Goal: Task Accomplishment & Management: Use online tool/utility

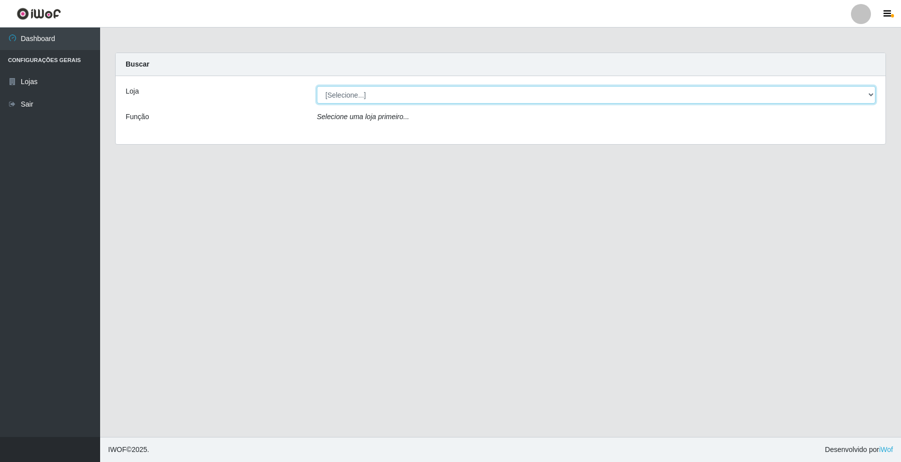
click at [869, 94] on select "[Selecione...] O Filezão - Centenário" at bounding box center [596, 95] width 558 height 18
select select "203"
click at [317, 86] on select "[Selecione...] O Filezão - Centenário" at bounding box center [596, 95] width 558 height 18
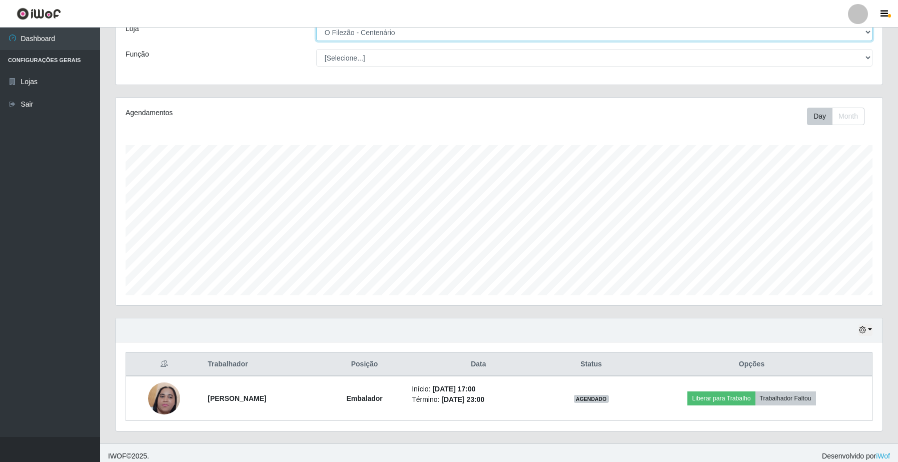
scroll to position [70, 0]
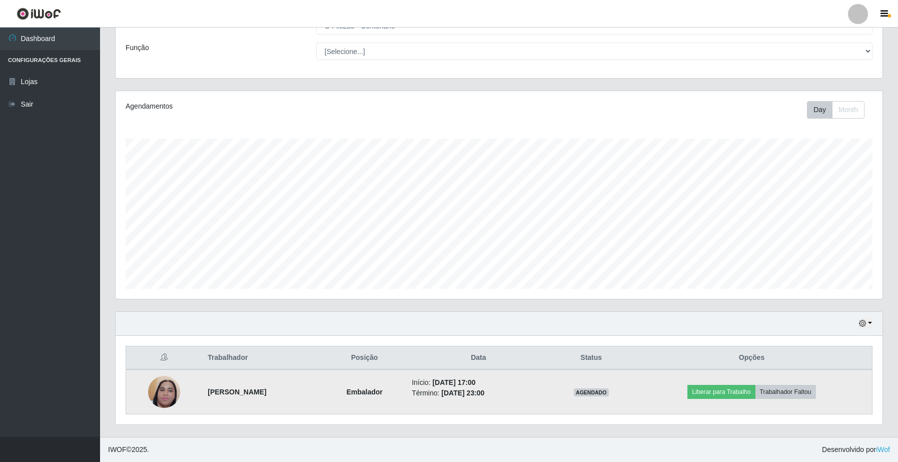
click at [166, 397] on img at bounding box center [164, 391] width 32 height 71
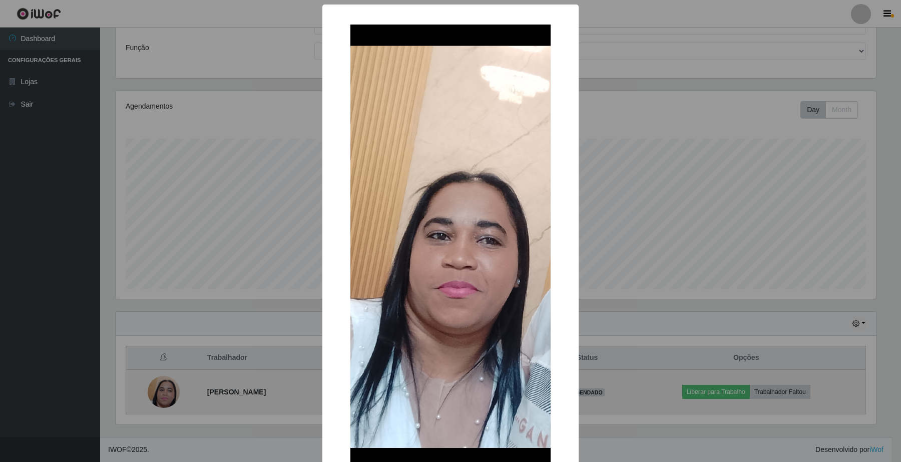
click at [167, 397] on div "× OK Cancel" at bounding box center [450, 231] width 901 height 462
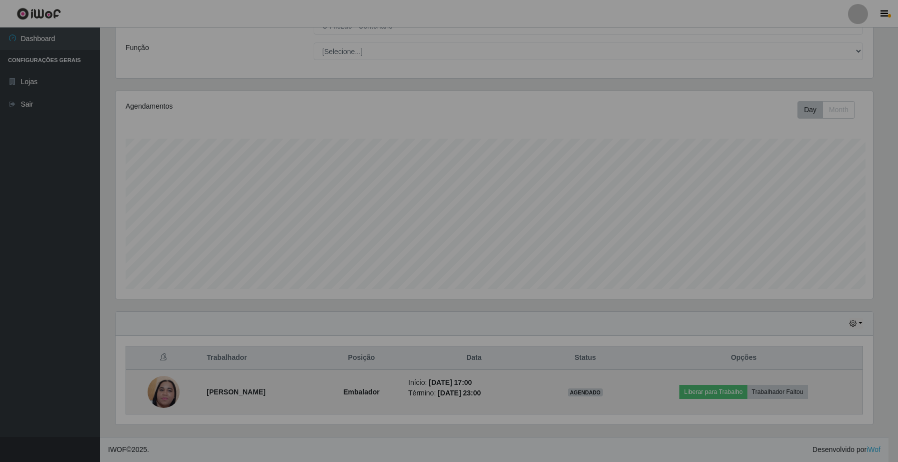
scroll to position [208, 767]
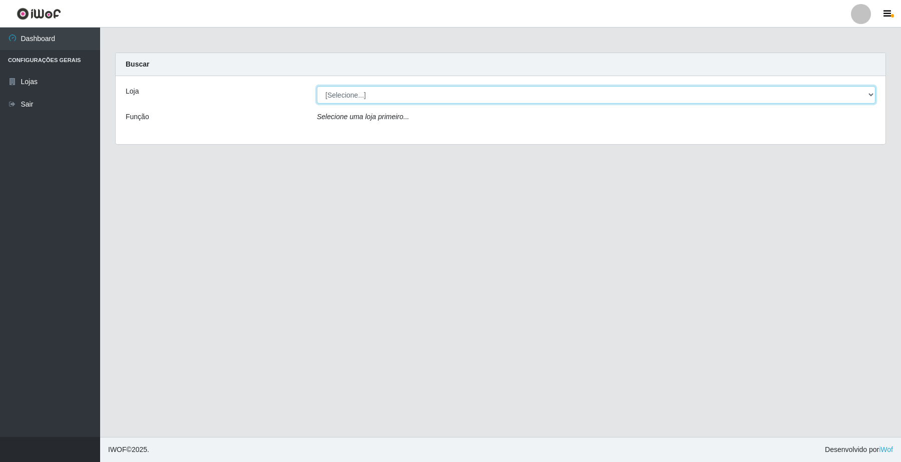
click at [347, 97] on select "[Selecione...] O Filezão - Centenário" at bounding box center [596, 95] width 558 height 18
select select "203"
click at [317, 86] on select "[Selecione...] O Filezão - Centenário" at bounding box center [596, 95] width 558 height 18
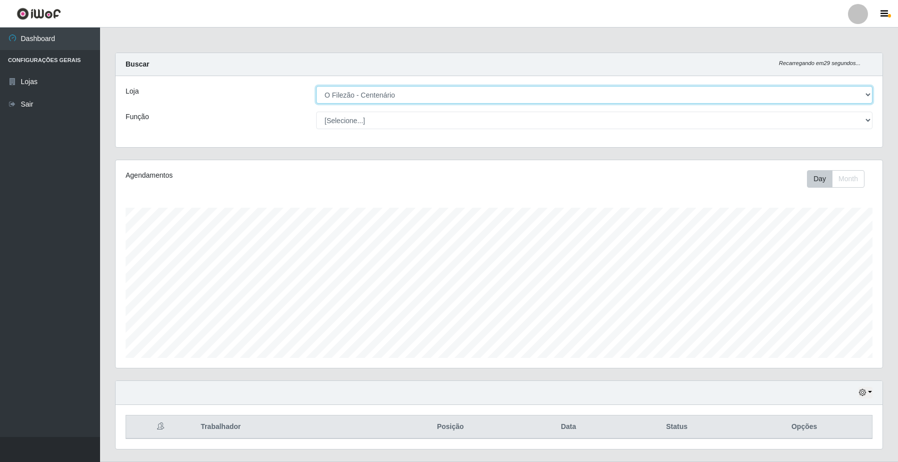
scroll to position [208, 767]
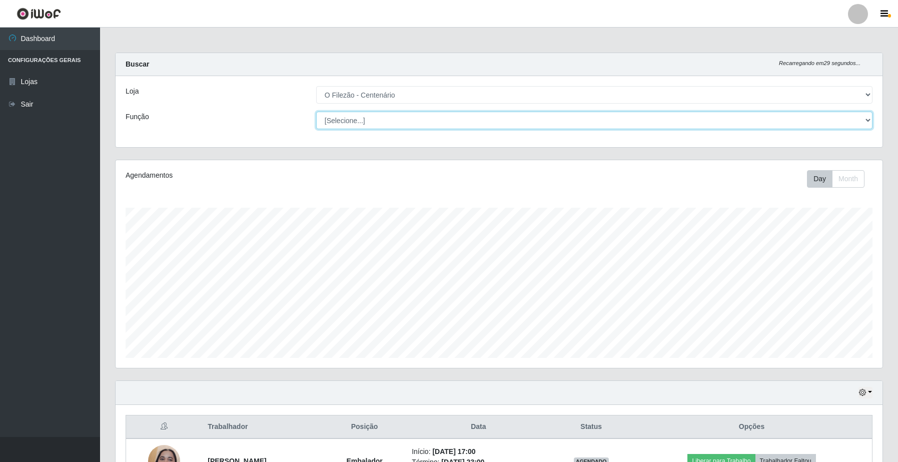
click at [339, 117] on select "[Selecione...] Auxiliar de Estacionamento Auxiliar de Estacionamento + Auxiliar…" at bounding box center [594, 121] width 556 height 18
select select "1"
click at [316, 112] on select "[Selecione...] Auxiliar de Estacionamento Auxiliar de Estacionamento + Auxiliar…" at bounding box center [594, 121] width 556 height 18
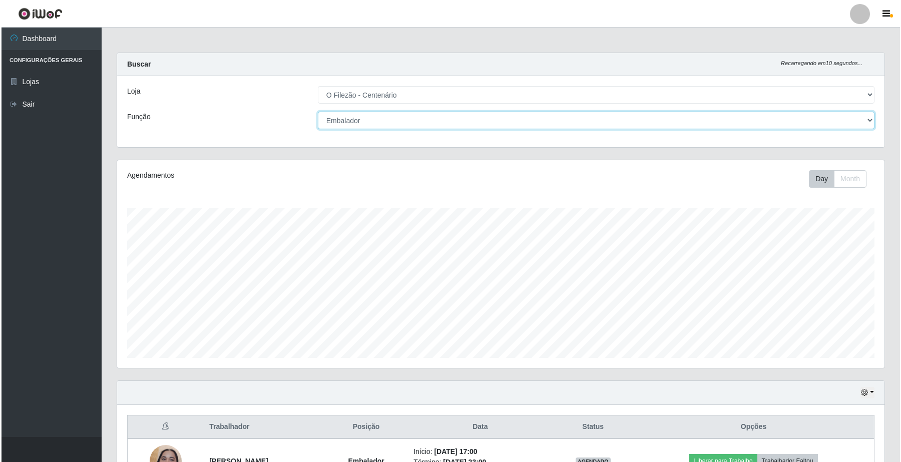
scroll to position [70, 0]
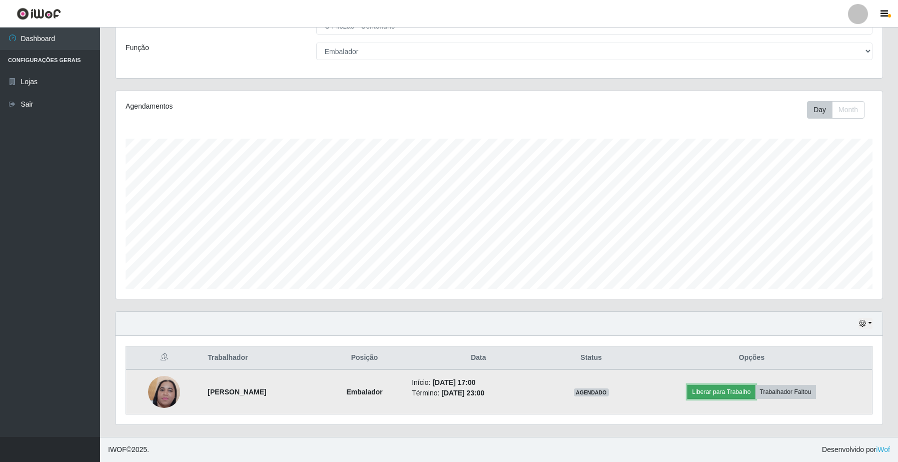
click at [727, 388] on button "Liberar para Trabalho" at bounding box center [722, 392] width 68 height 14
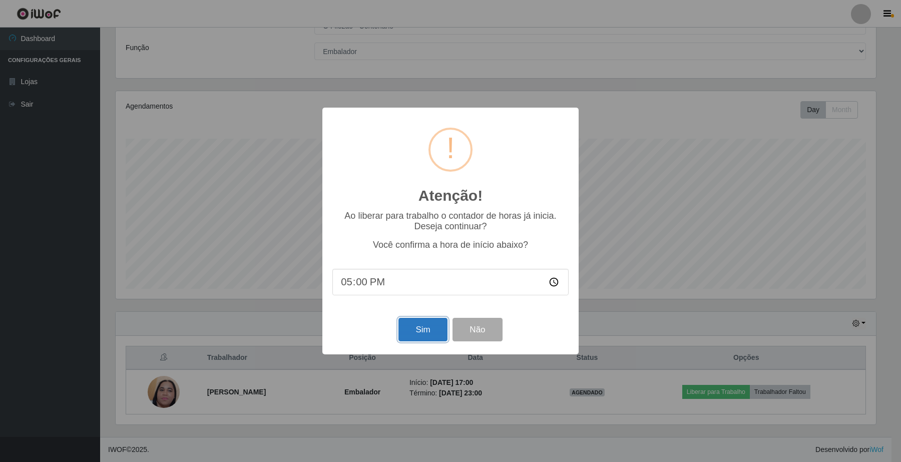
click at [429, 333] on button "Sim" at bounding box center [422, 330] width 49 height 24
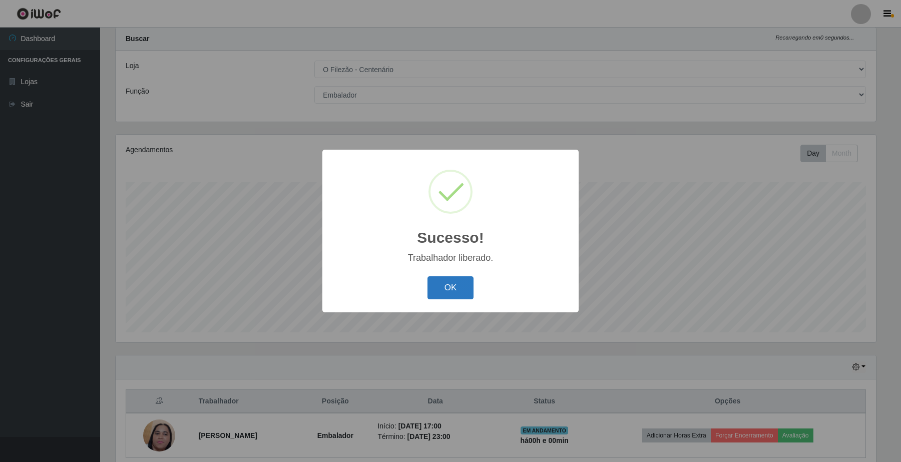
click at [456, 288] on button "OK" at bounding box center [450, 288] width 47 height 24
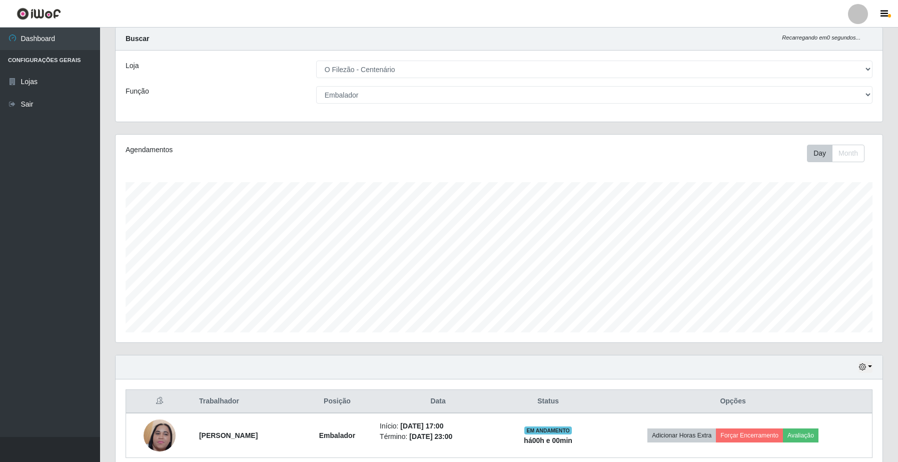
scroll to position [70, 0]
